Goal: Complete application form: Complete application form

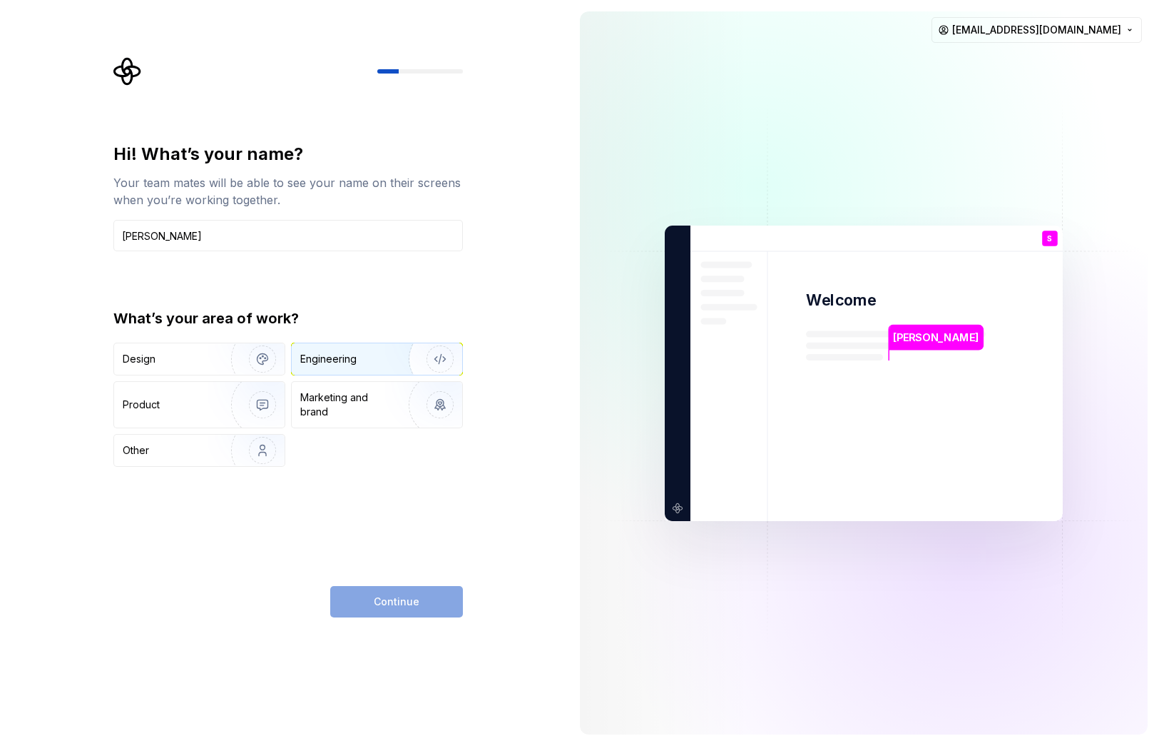
type input "[PERSON_NAME]"
click at [322, 367] on div "Engineering" at bounding box center [377, 358] width 171 height 31
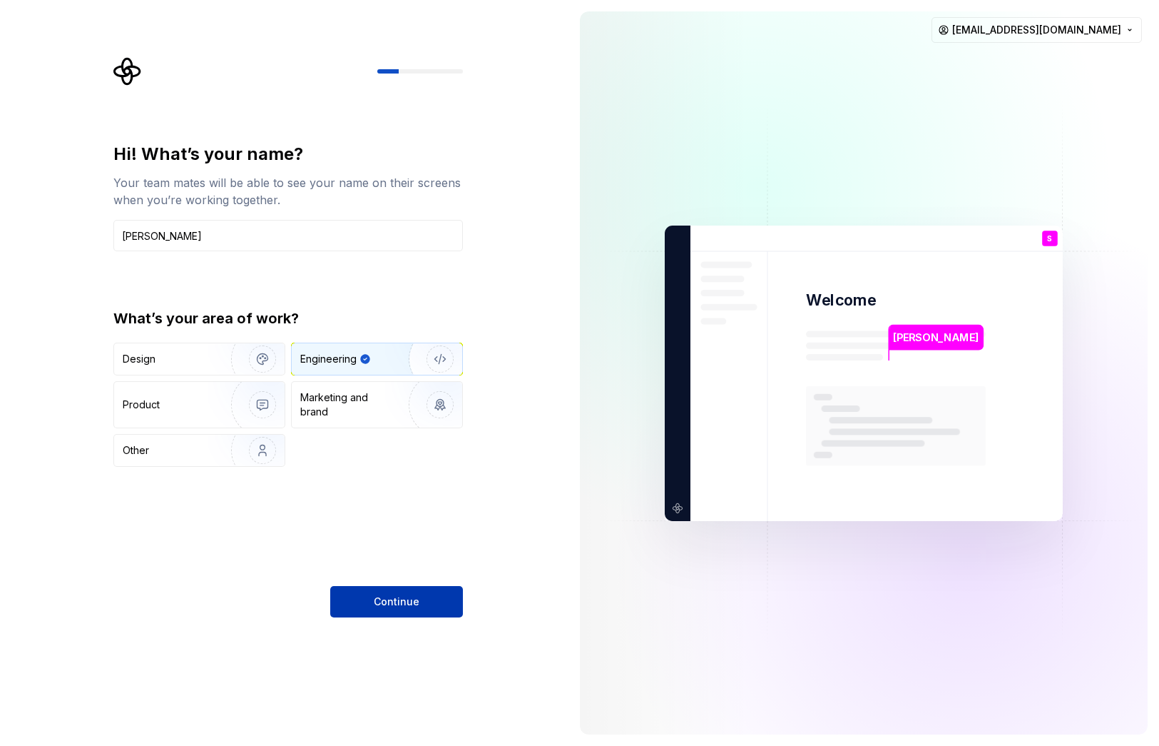
click at [404, 598] on span "Continue" at bounding box center [397, 601] width 46 height 14
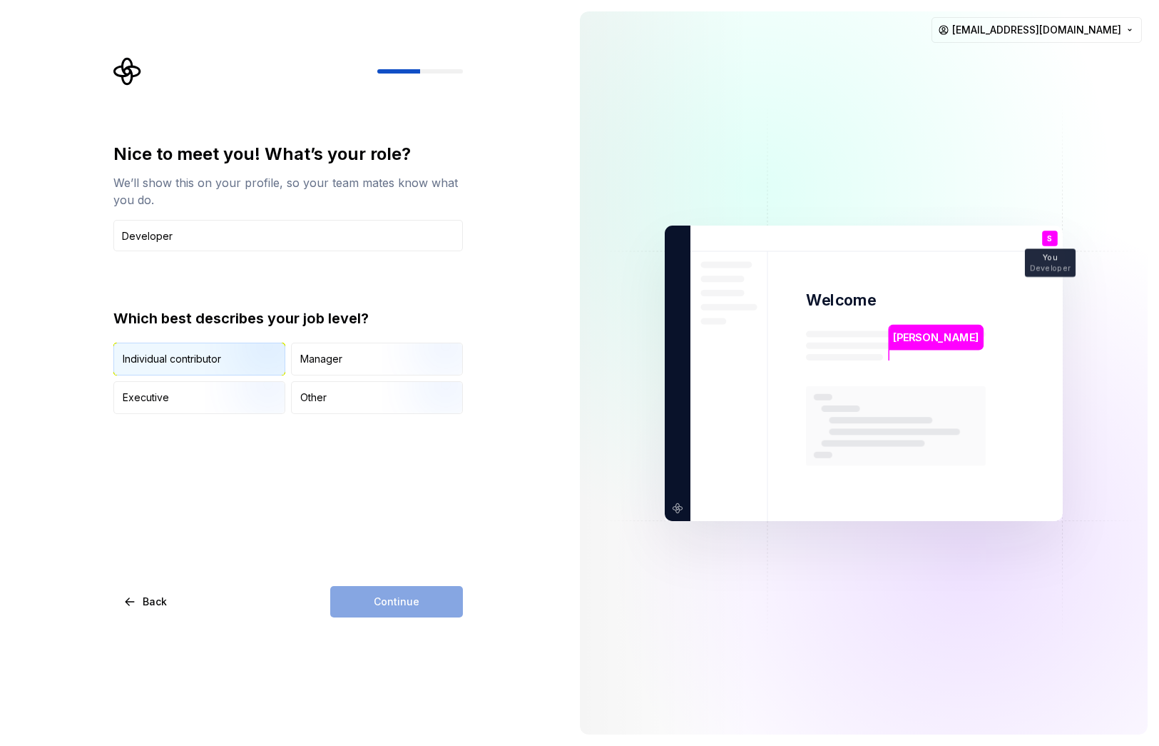
type input "Developer"
click at [223, 363] on img "button" at bounding box center [250, 377] width 91 height 96
click at [175, 235] on input "Developer" at bounding box center [288, 235] width 350 height 31
click at [385, 600] on span "Continue" at bounding box center [397, 601] width 46 height 14
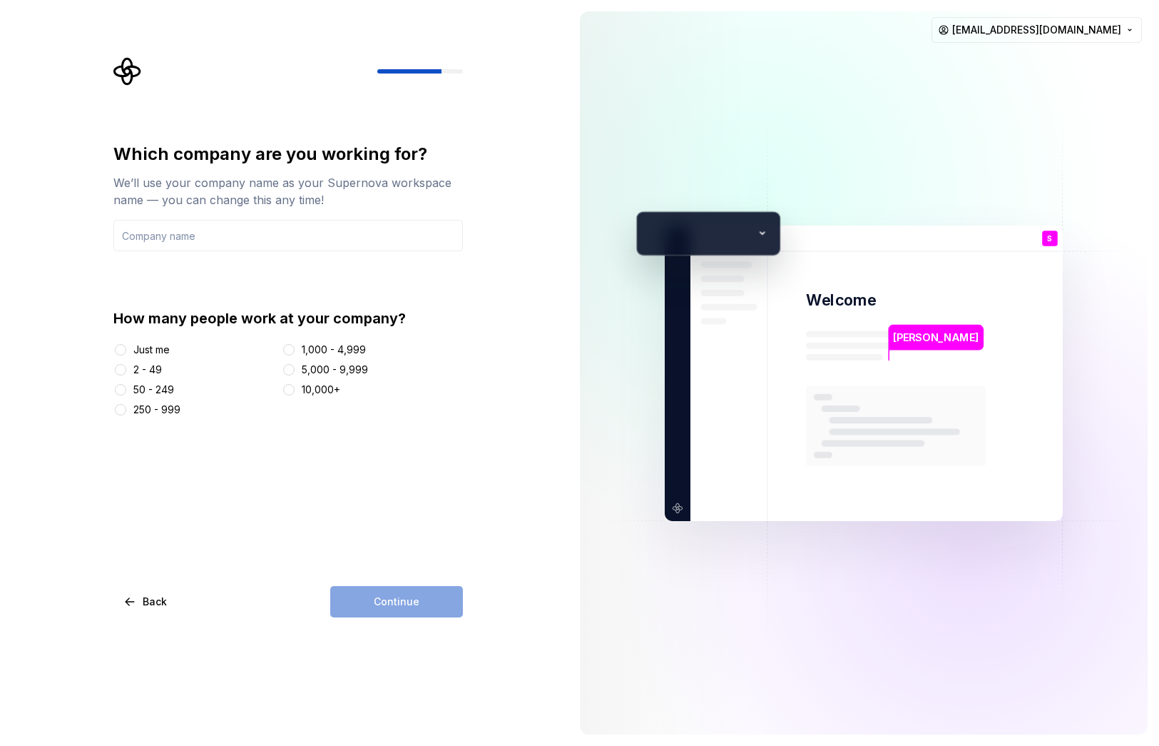
click at [163, 350] on div "Just me" at bounding box center [151, 349] width 36 height 14
click at [126, 350] on button "Just me" at bounding box center [120, 349] width 11 height 11
click at [392, 601] on div "Continue" at bounding box center [396, 601] width 133 height 31
click at [212, 237] on input "text" at bounding box center [288, 235] width 350 height 31
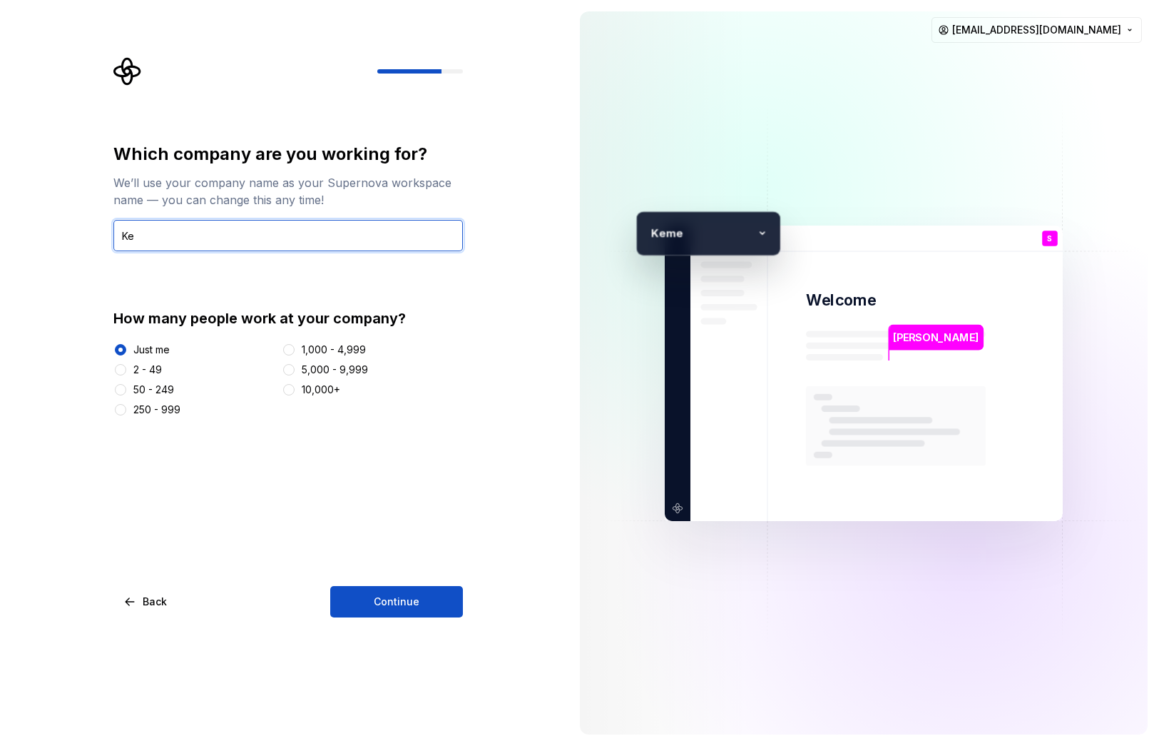
type input "K"
type input "iOS"
click at [376, 613] on button "Continue" at bounding box center [396, 601] width 133 height 31
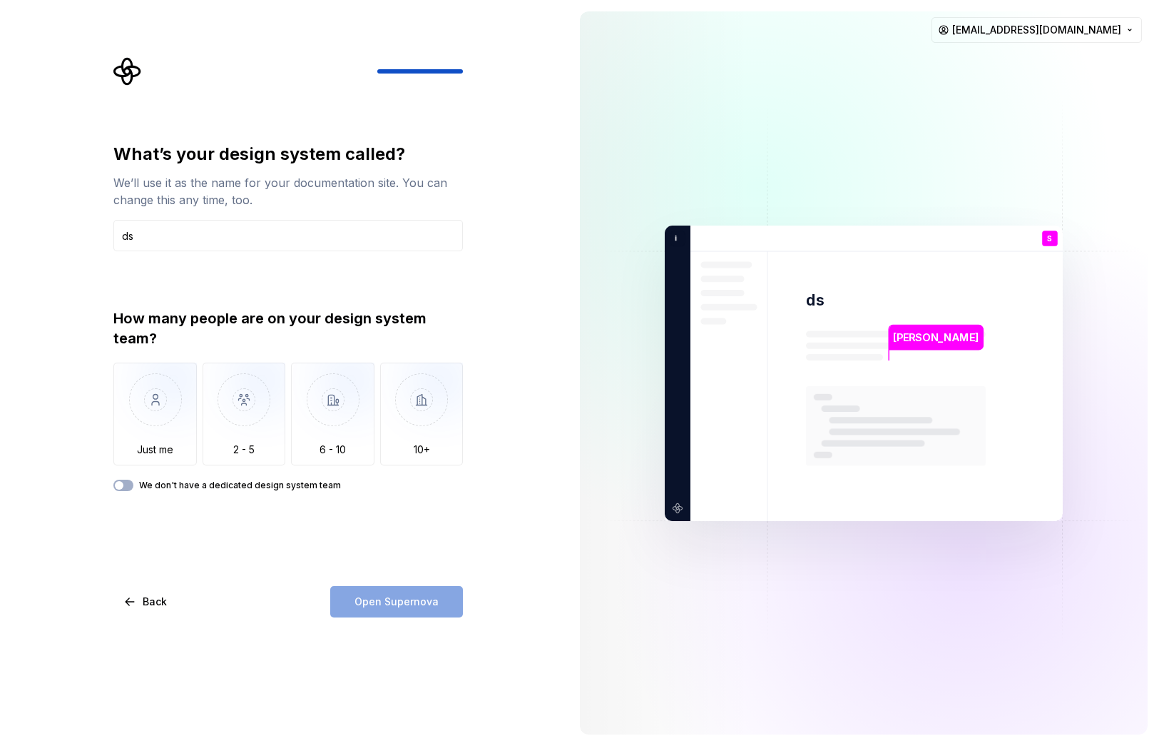
click at [278, 481] on label "We don't have a dedicated design system team" at bounding box center [240, 484] width 202 height 11
click at [133, 481] on button "We don't have a dedicated design system team" at bounding box center [123, 484] width 20 height 11
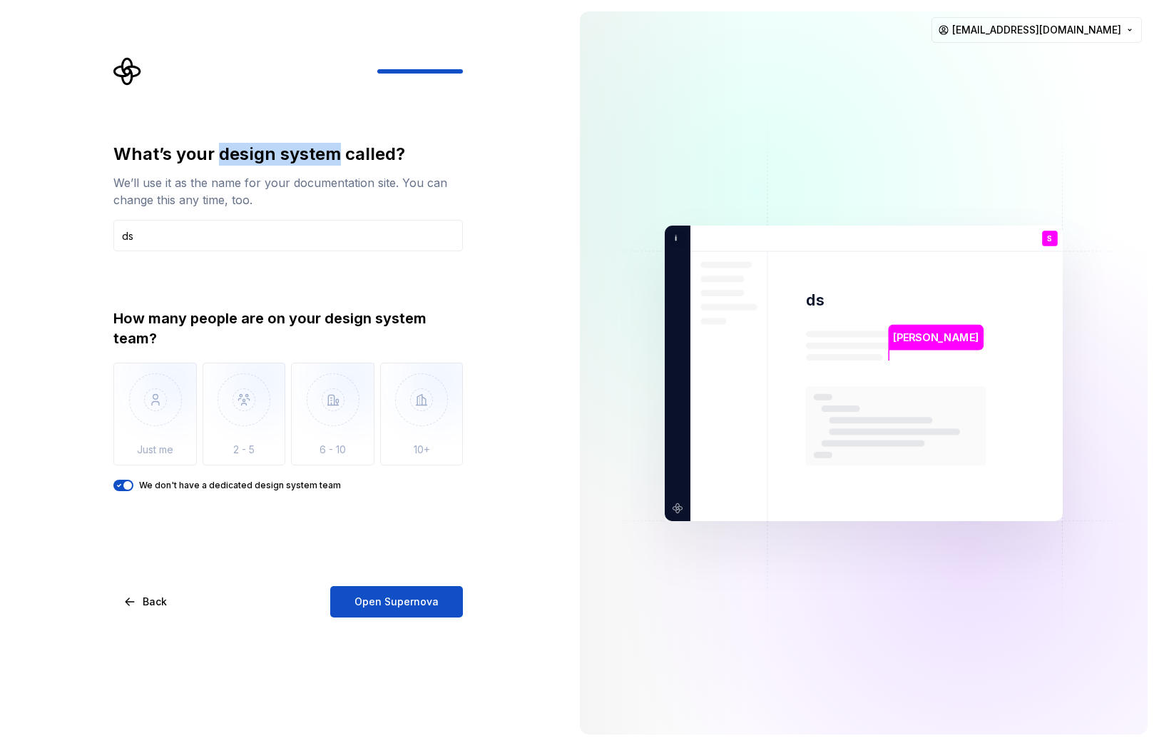
drag, startPoint x: 338, startPoint y: 153, endPoint x: 216, endPoint y: 161, distance: 122.2
click at [216, 161] on div "What’s your design system called?" at bounding box center [288, 154] width 350 height 23
copy div "design system"
click at [169, 238] on input "ds" at bounding box center [288, 235] width 350 height 31
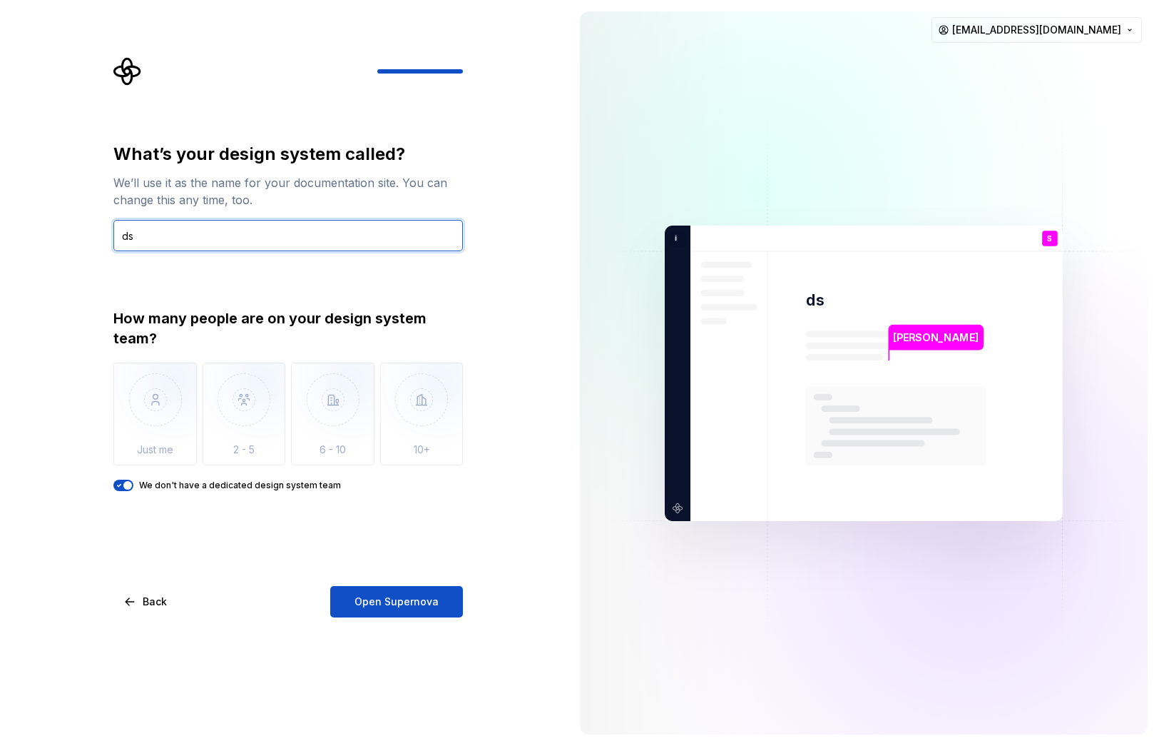
click at [169, 238] on input "ds" at bounding box center [288, 235] width 350 height 31
paste input "esign system"
type input "designSystem"
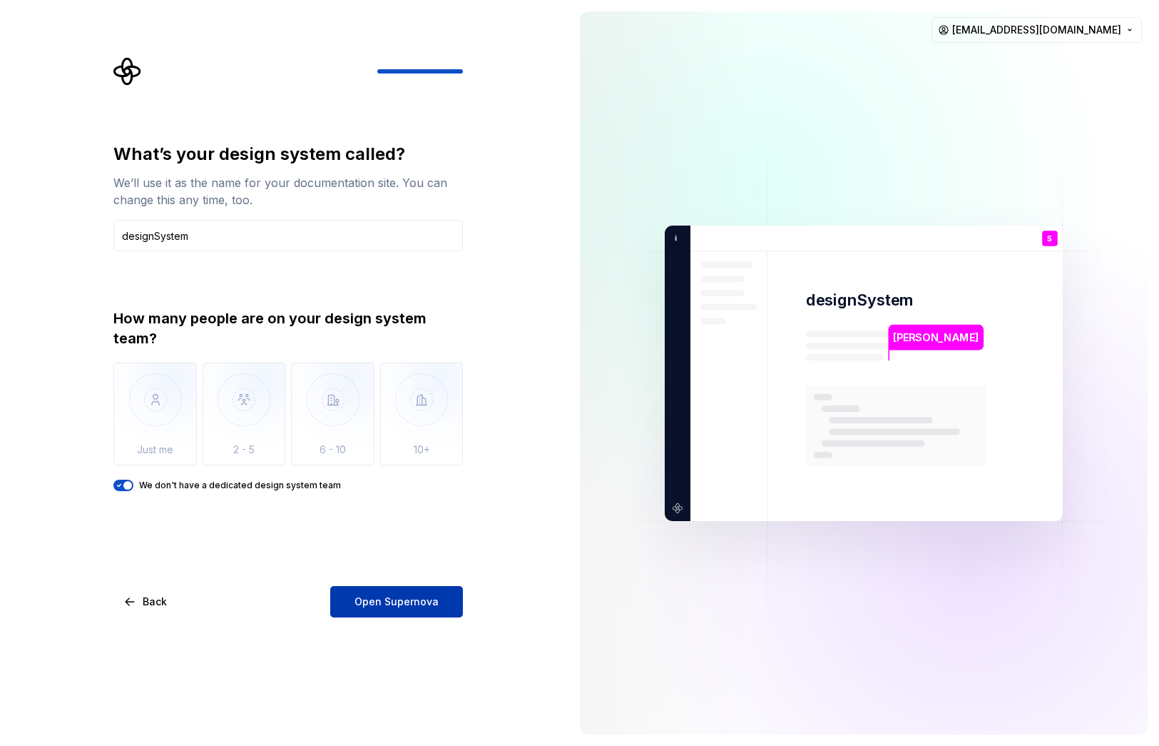
click at [394, 601] on span "Open Supernova" at bounding box center [397, 601] width 84 height 14
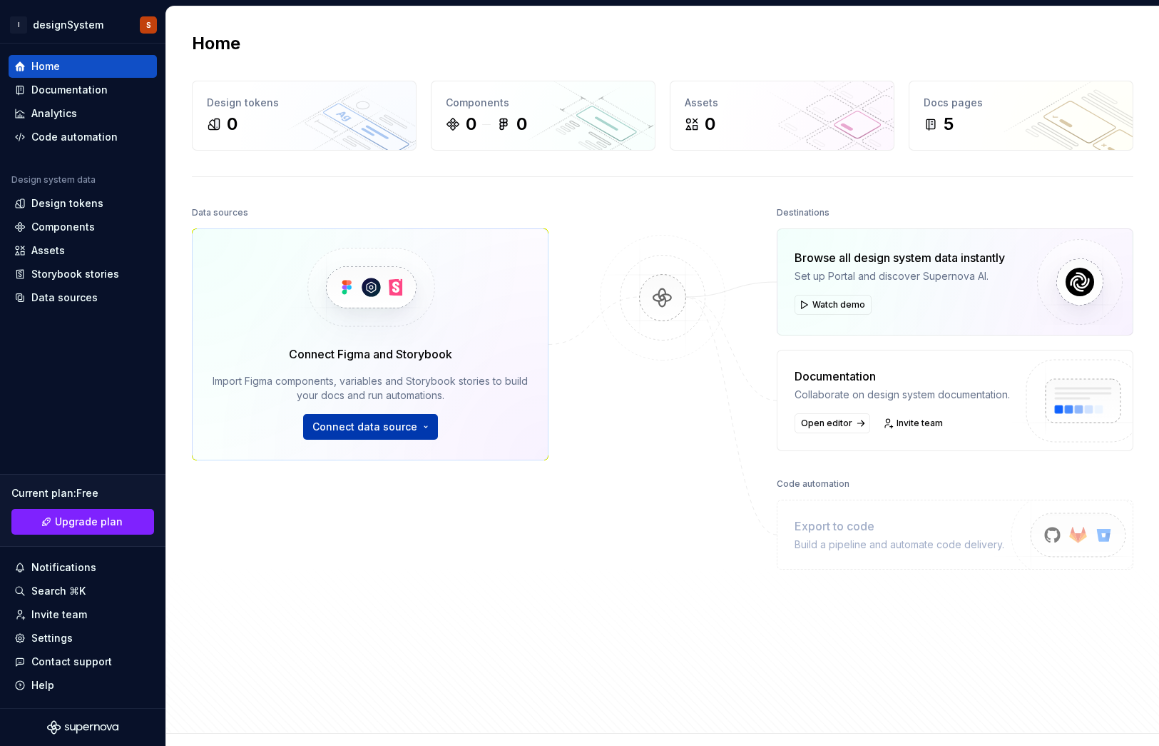
click at [344, 429] on span "Connect data source" at bounding box center [364, 426] width 105 height 14
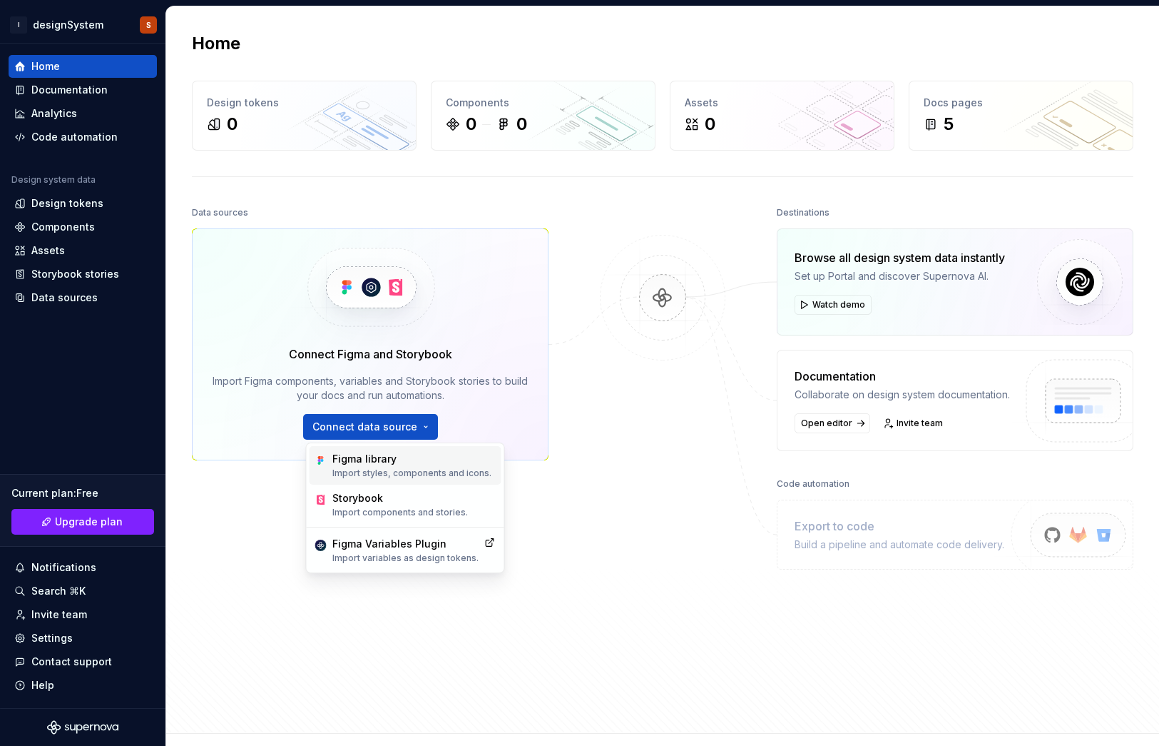
click at [362, 464] on div "Figma library" at bounding box center [411, 459] width 159 height 14
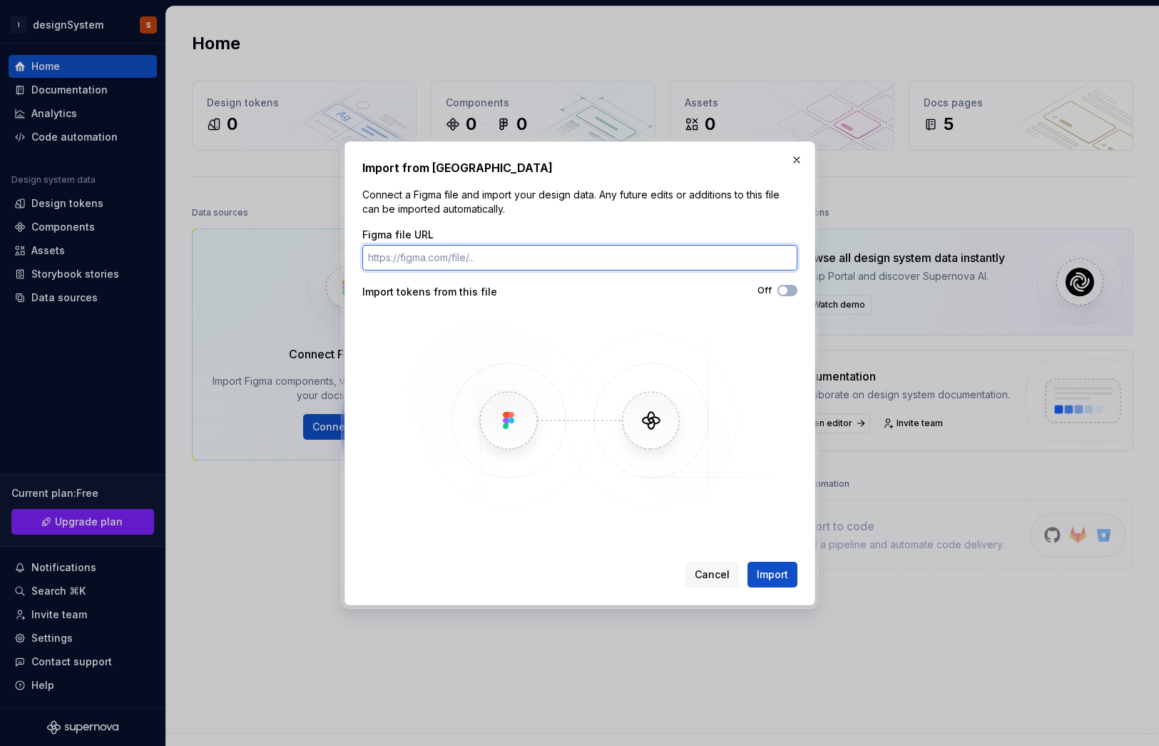
paste input "[URL][DOMAIN_NAME]"
type input "[URL][DOMAIN_NAME]"
click at [778, 576] on span "Import" at bounding box center [772, 574] width 31 height 14
